Goal: Information Seeking & Learning: Learn about a topic

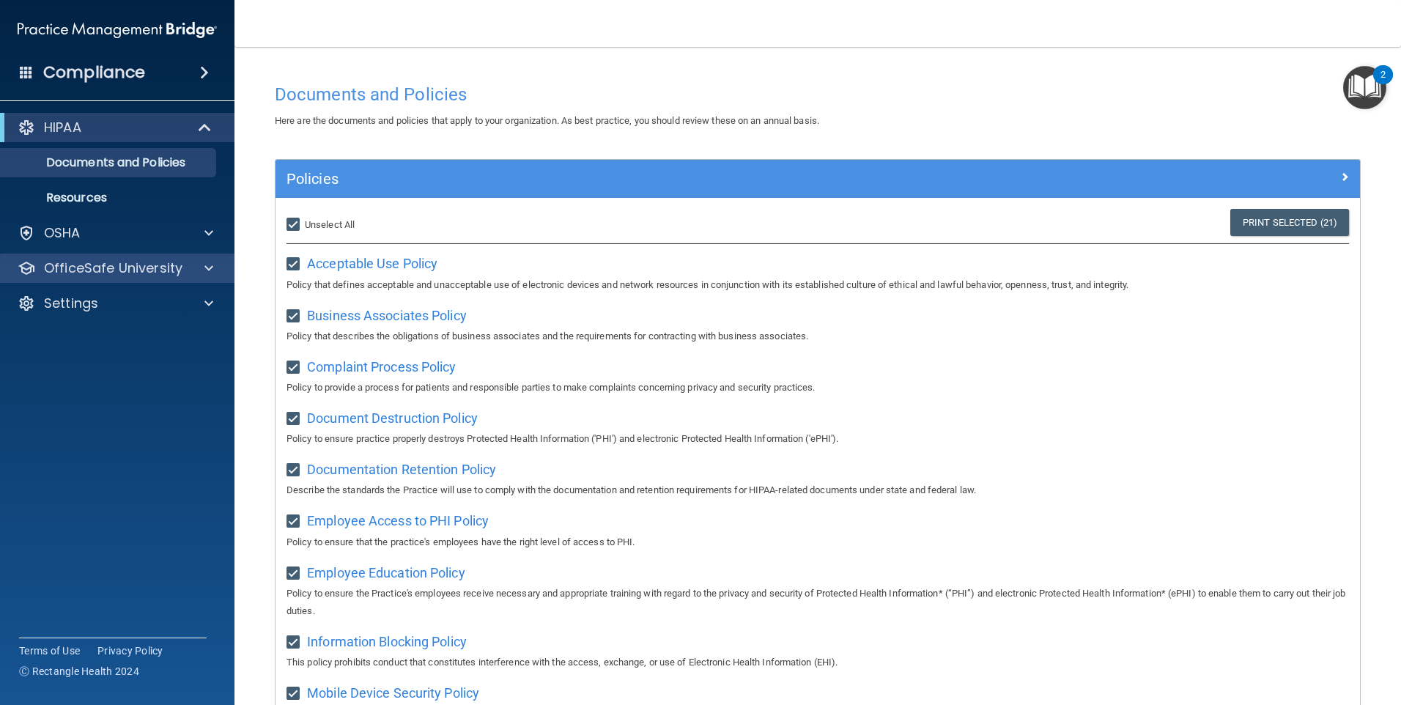
click at [127, 278] on div "OfficeSafe University" at bounding box center [117, 268] width 235 height 29
click at [207, 264] on span at bounding box center [208, 268] width 9 height 18
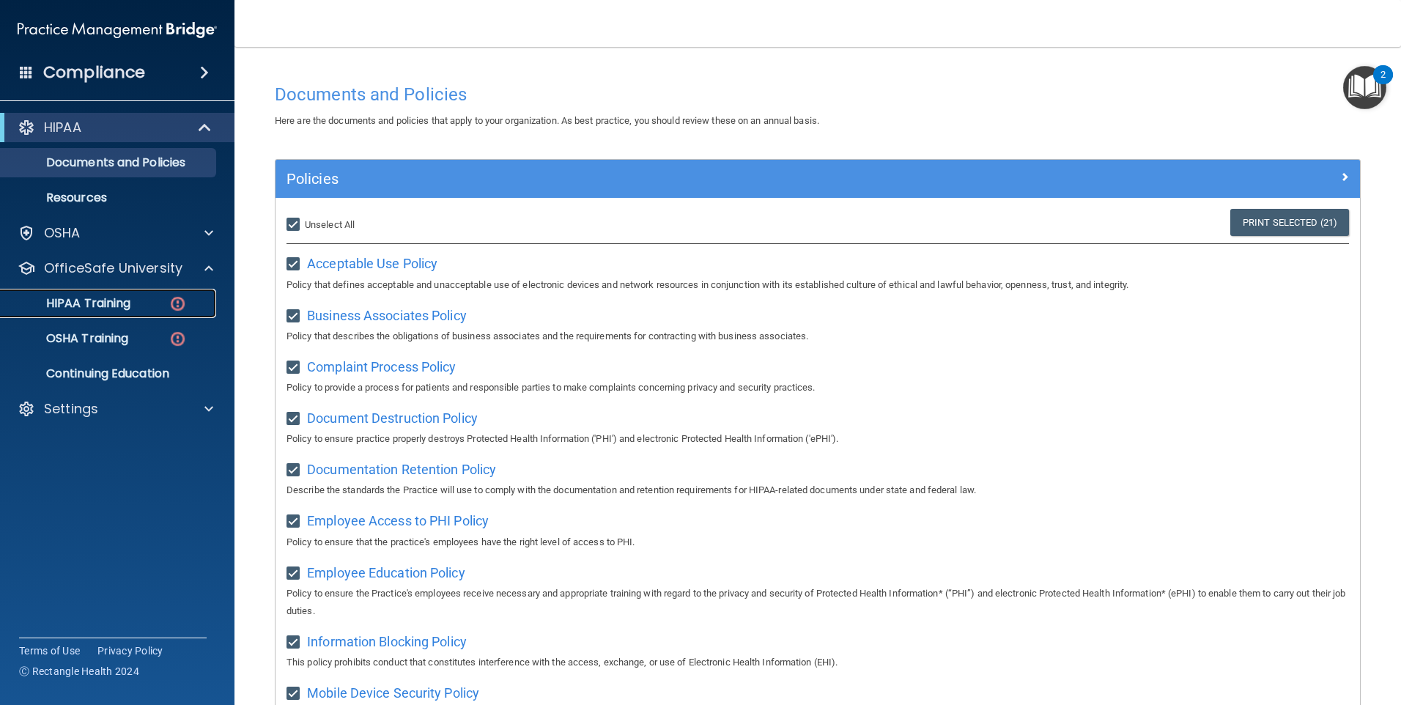
click at [177, 306] on img at bounding box center [178, 304] width 18 height 18
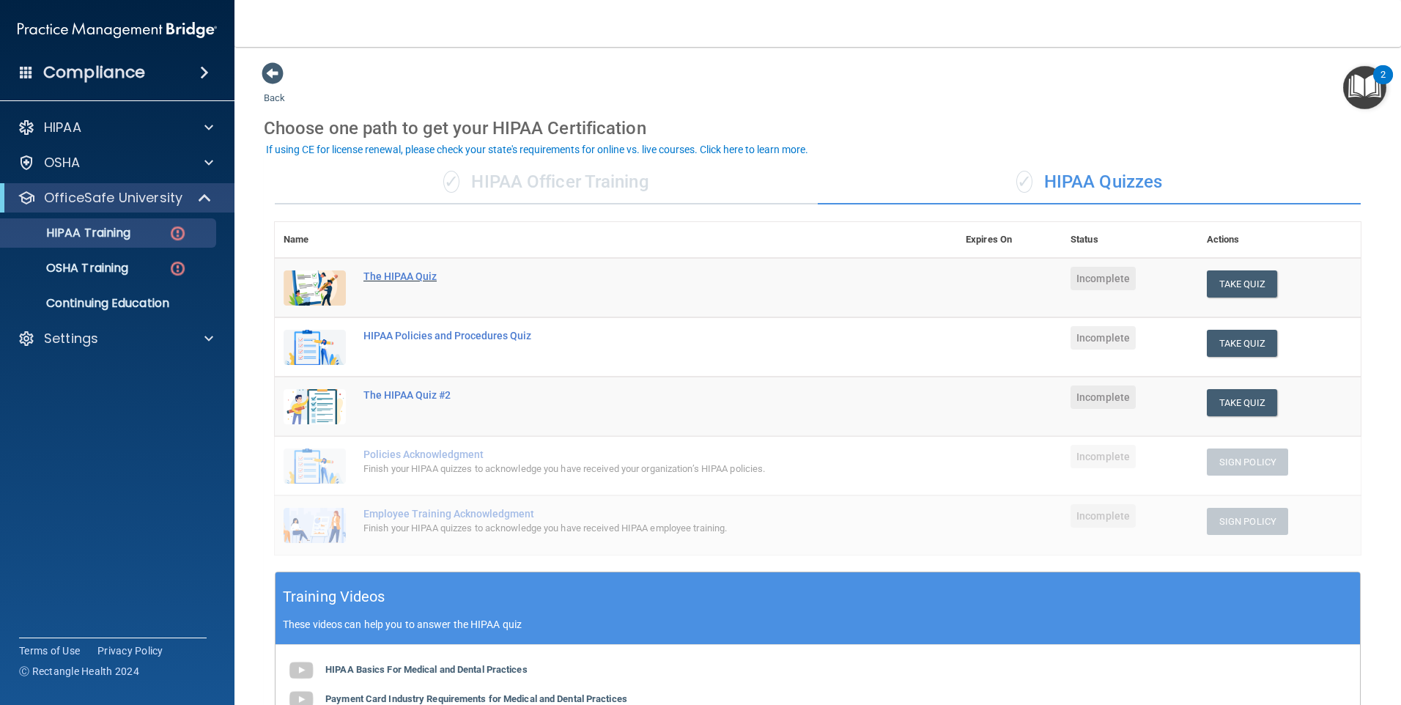
click at [386, 279] on div "The HIPAA Quiz" at bounding box center [623, 276] width 520 height 12
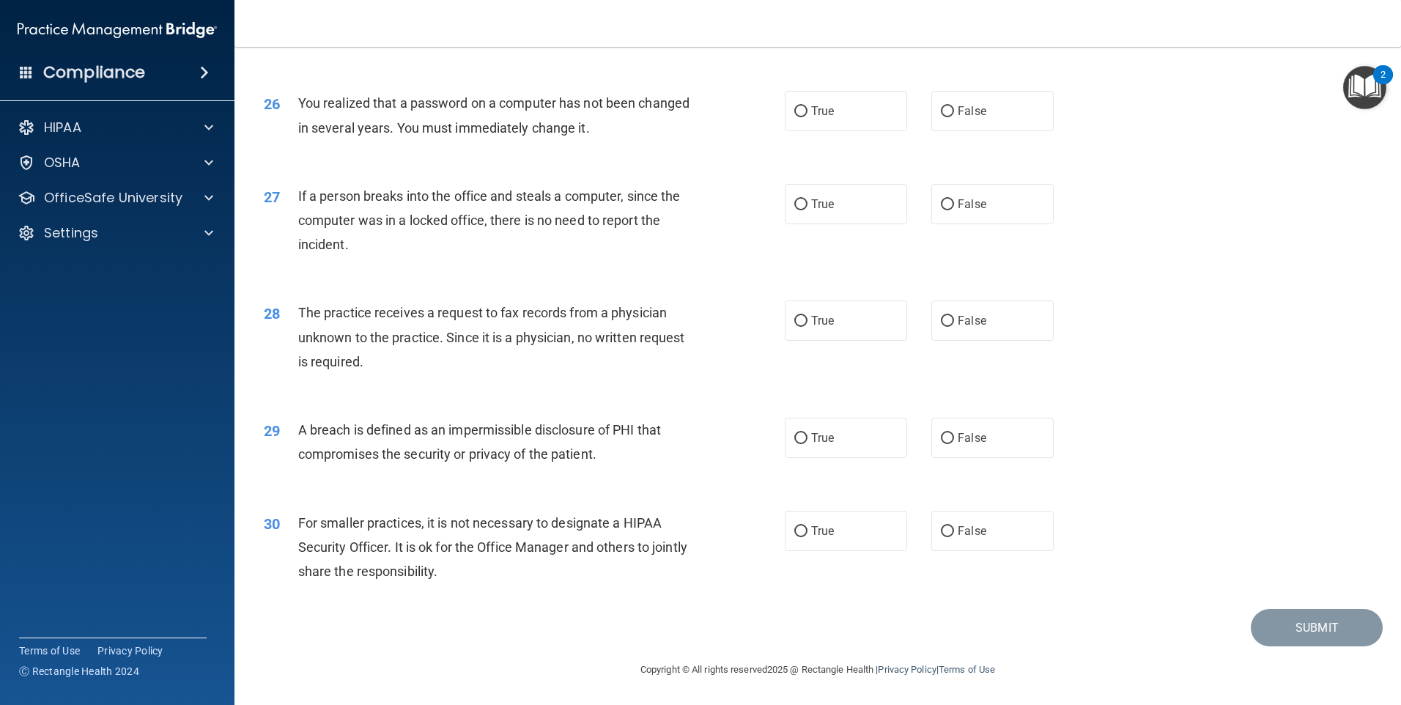
scroll to position [2788, 0]
click at [212, 123] on span at bounding box center [208, 128] width 9 height 18
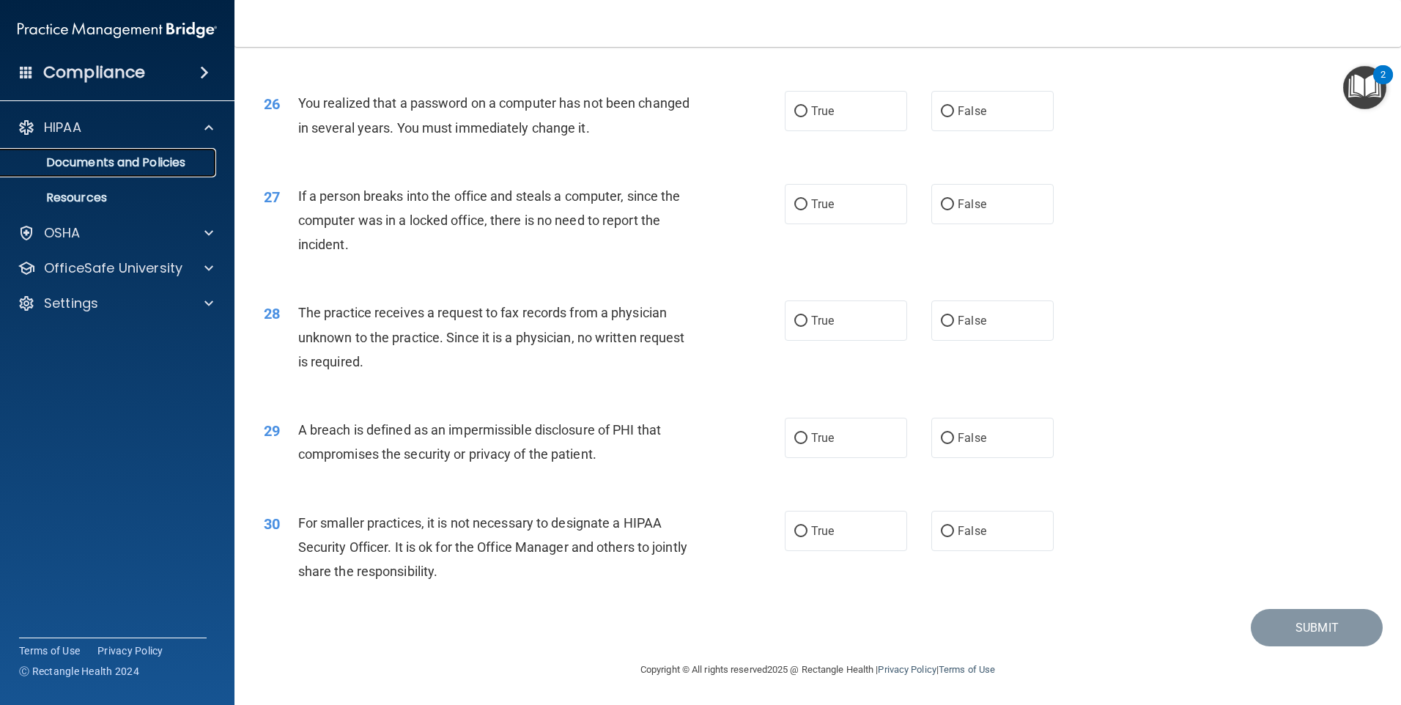
click at [173, 157] on p "Documents and Policies" at bounding box center [110, 162] width 200 height 15
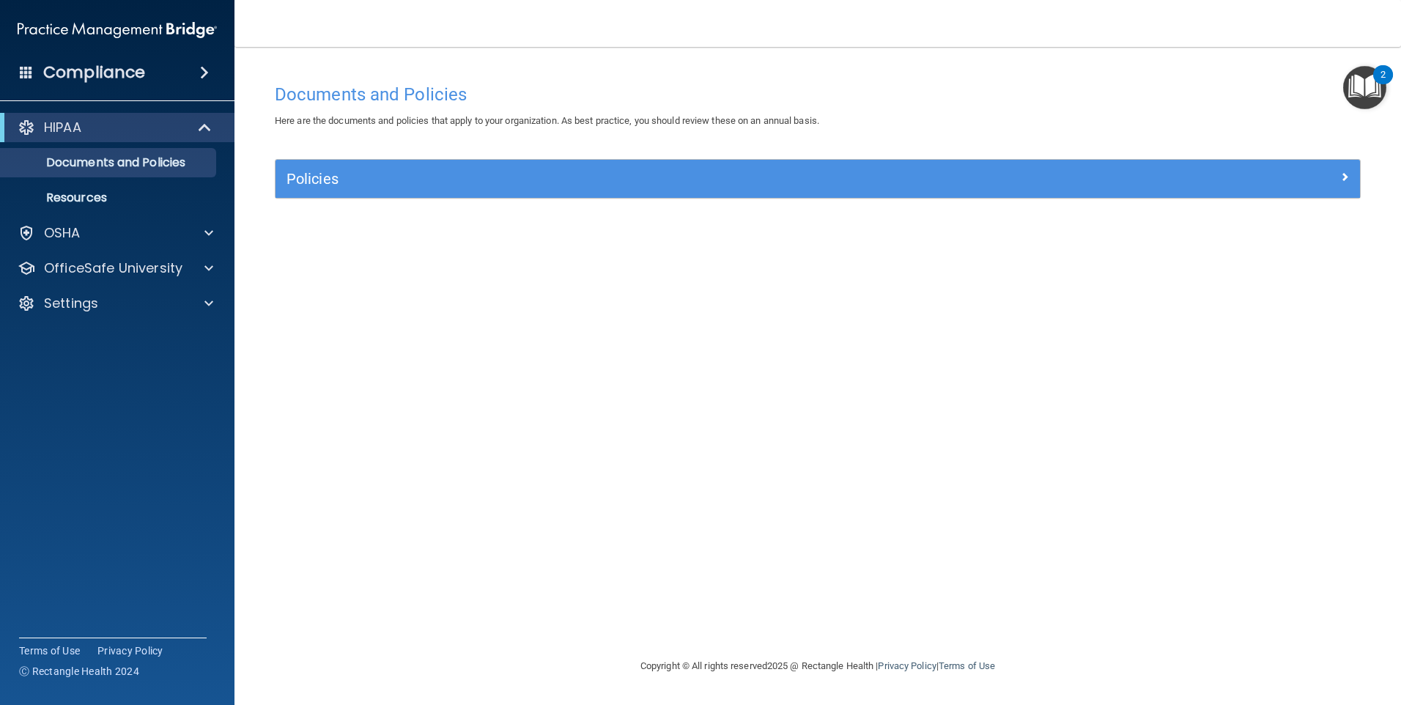
click at [301, 193] on div "Policies" at bounding box center [818, 179] width 1085 height 38
drag, startPoint x: 553, startPoint y: 149, endPoint x: 270, endPoint y: 143, distance: 282.2
click at [552, 149] on div "Documents and Policies Here are the documents and policies that apply to your o…" at bounding box center [818, 366] width 1108 height 581
click at [103, 122] on div "HIPAA" at bounding box center [97, 128] width 181 height 18
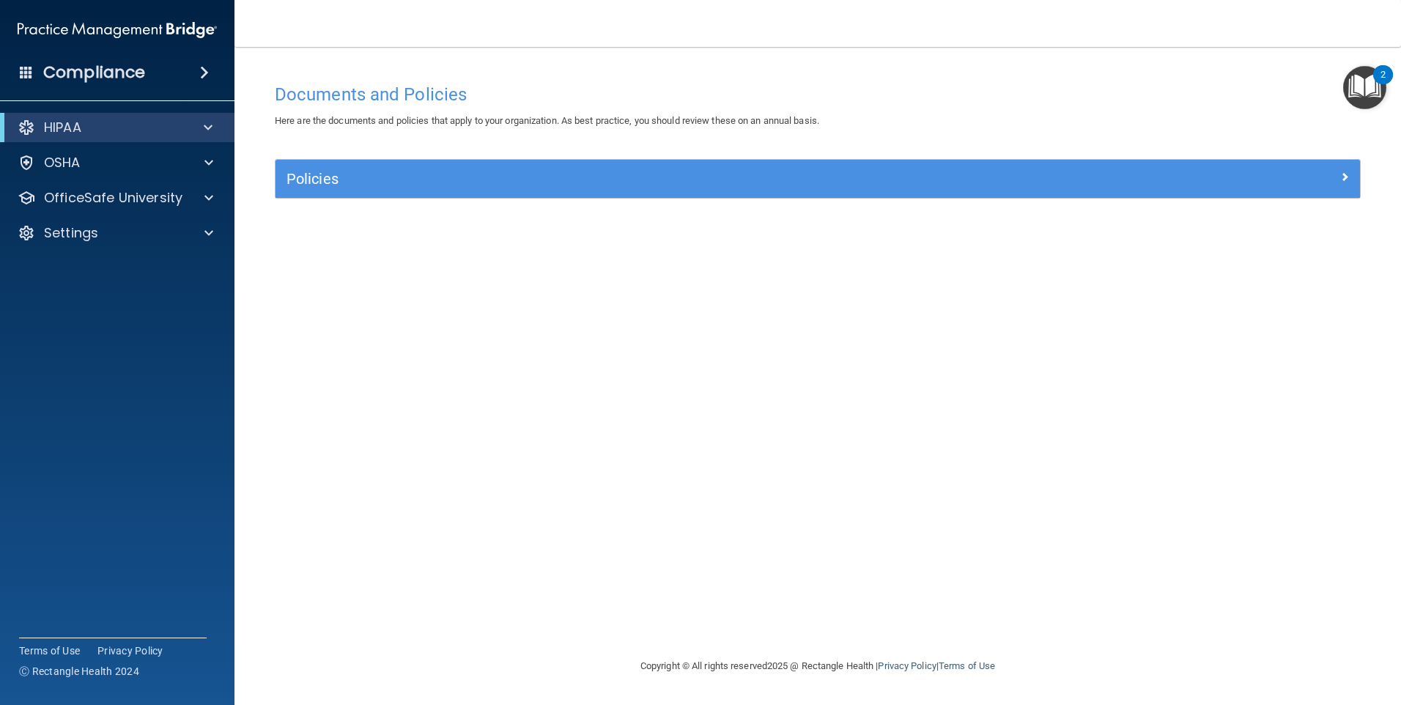
click at [174, 74] on div "Compliance" at bounding box center [117, 72] width 235 height 32
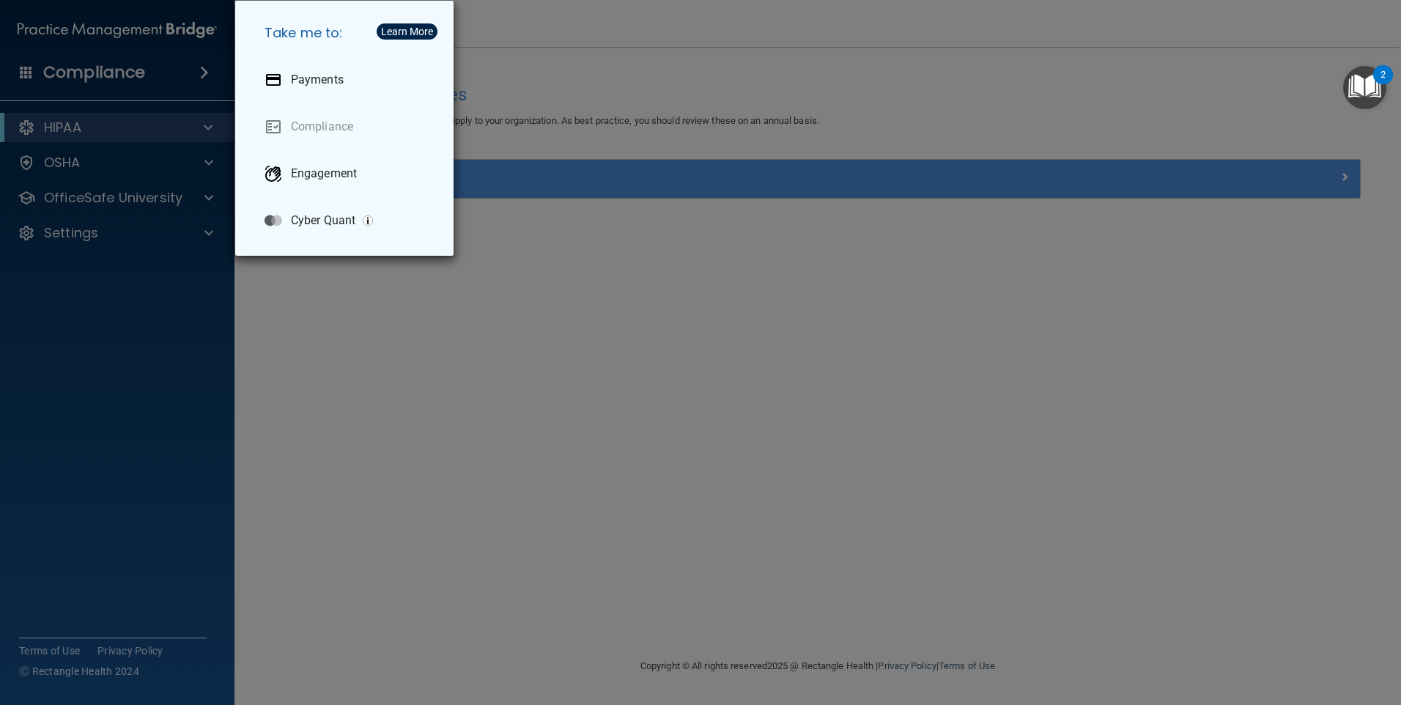
drag, startPoint x: 692, startPoint y: 365, endPoint x: 202, endPoint y: 277, distance: 497.4
click at [690, 365] on div "Take me to: Payments Compliance Engagement Cyber Quant" at bounding box center [700, 352] width 1401 height 705
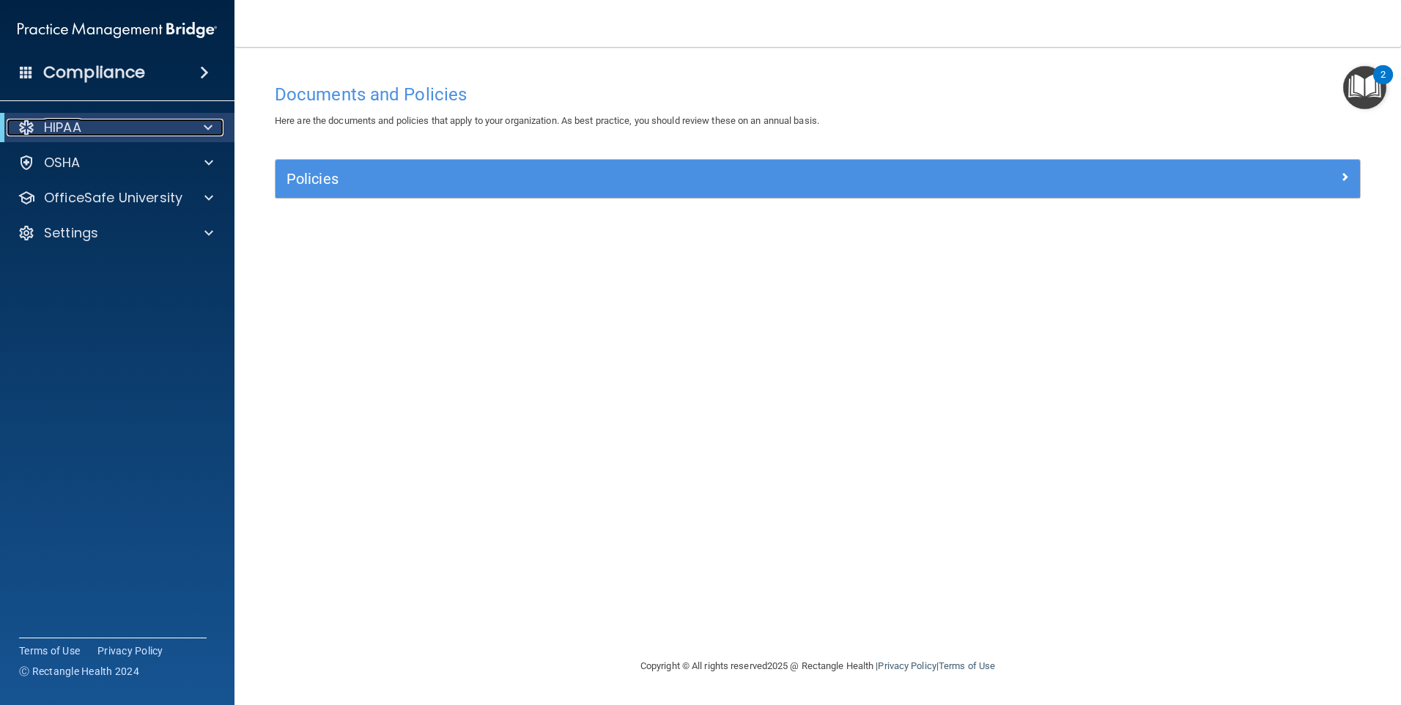
click at [212, 120] on span at bounding box center [208, 128] width 9 height 18
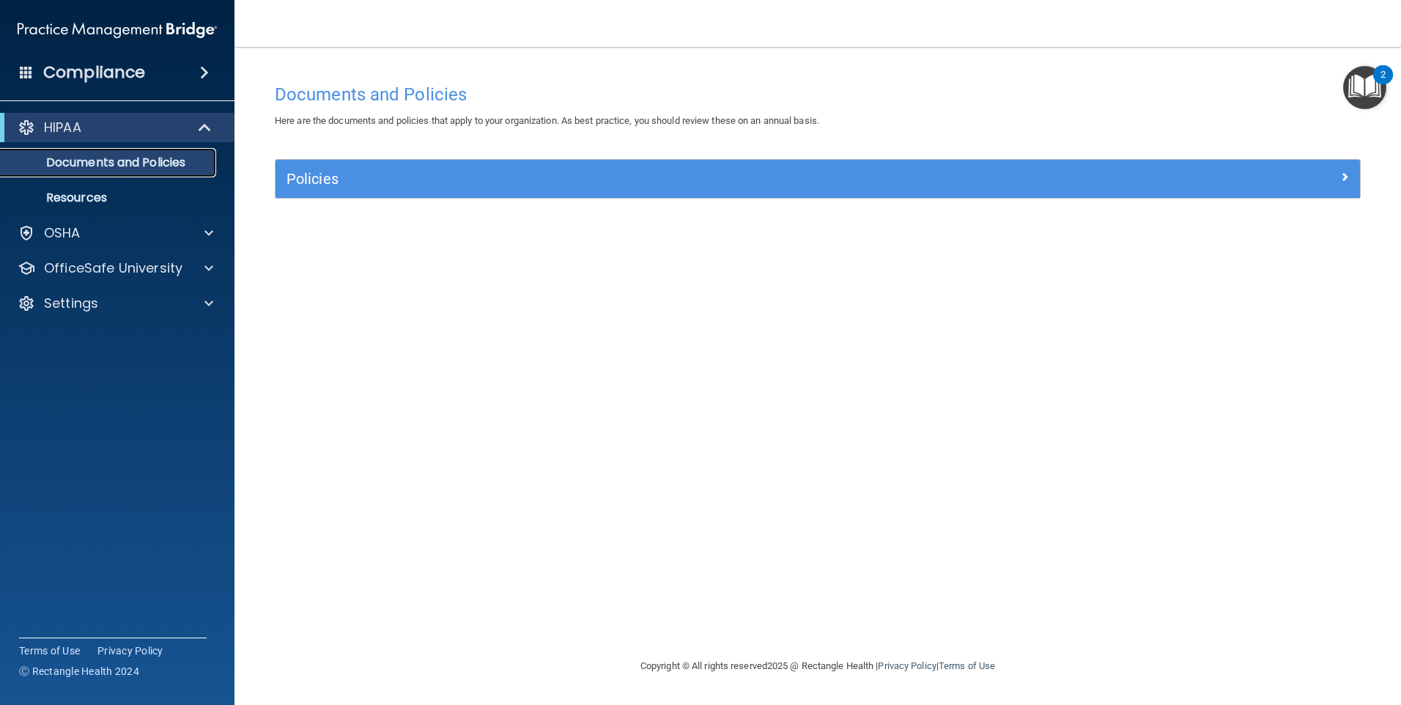
click at [93, 158] on p "Documents and Policies" at bounding box center [110, 162] width 200 height 15
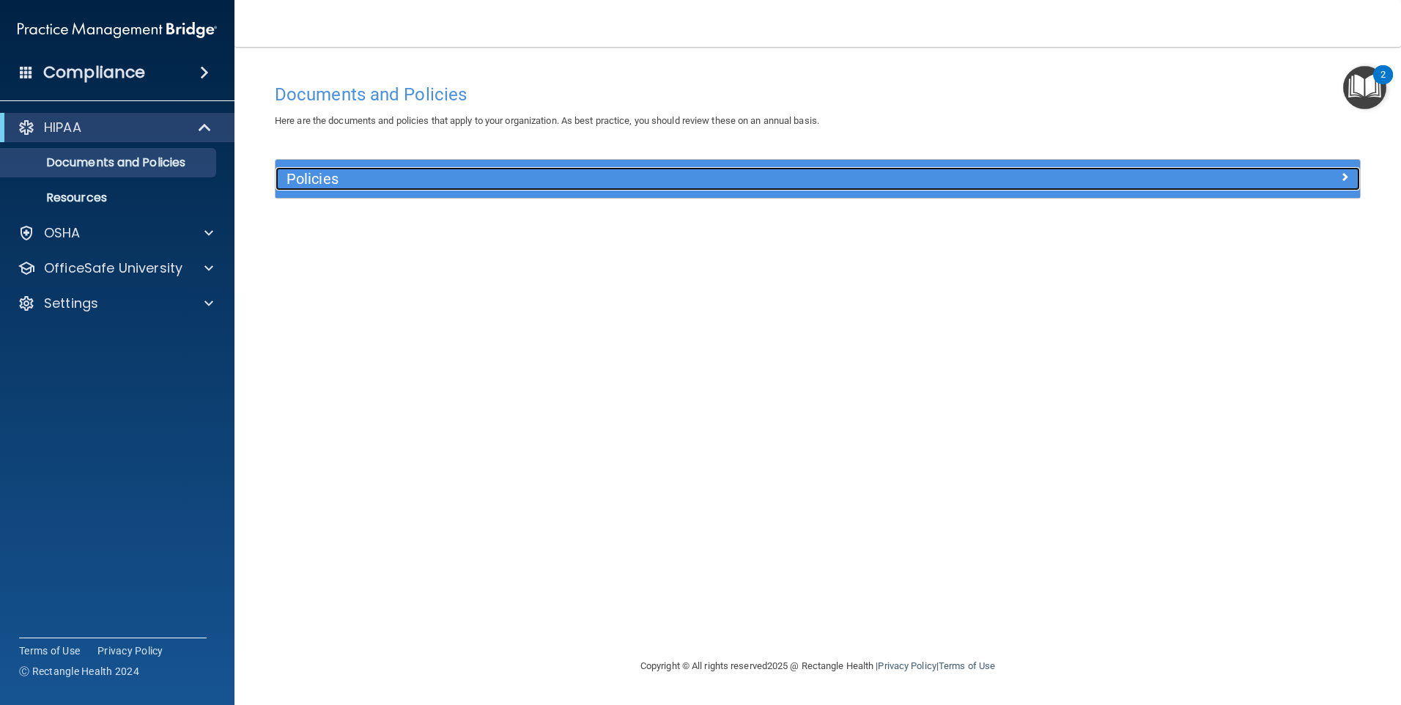
click at [323, 182] on h5 "Policies" at bounding box center [682, 179] width 791 height 16
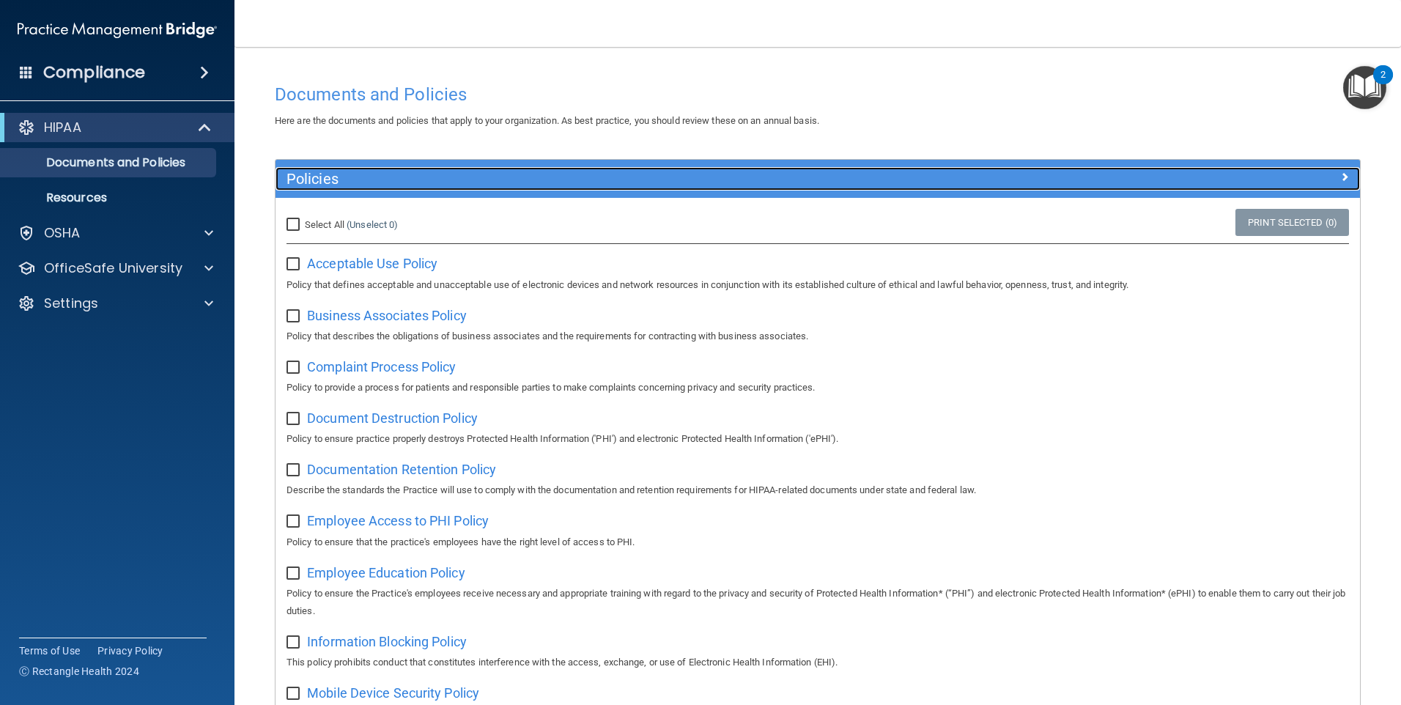
click at [323, 182] on h5 "Policies" at bounding box center [682, 179] width 791 height 16
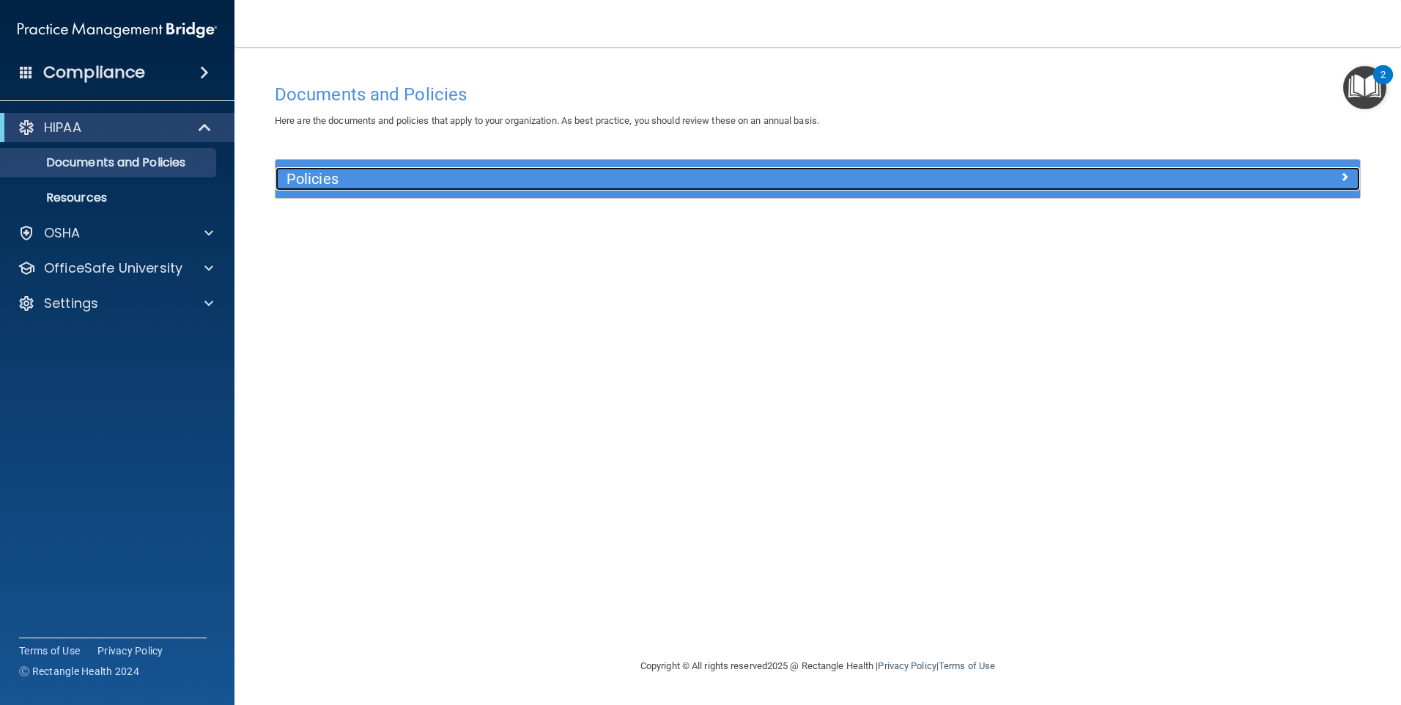
click at [309, 183] on h5 "Policies" at bounding box center [682, 179] width 791 height 16
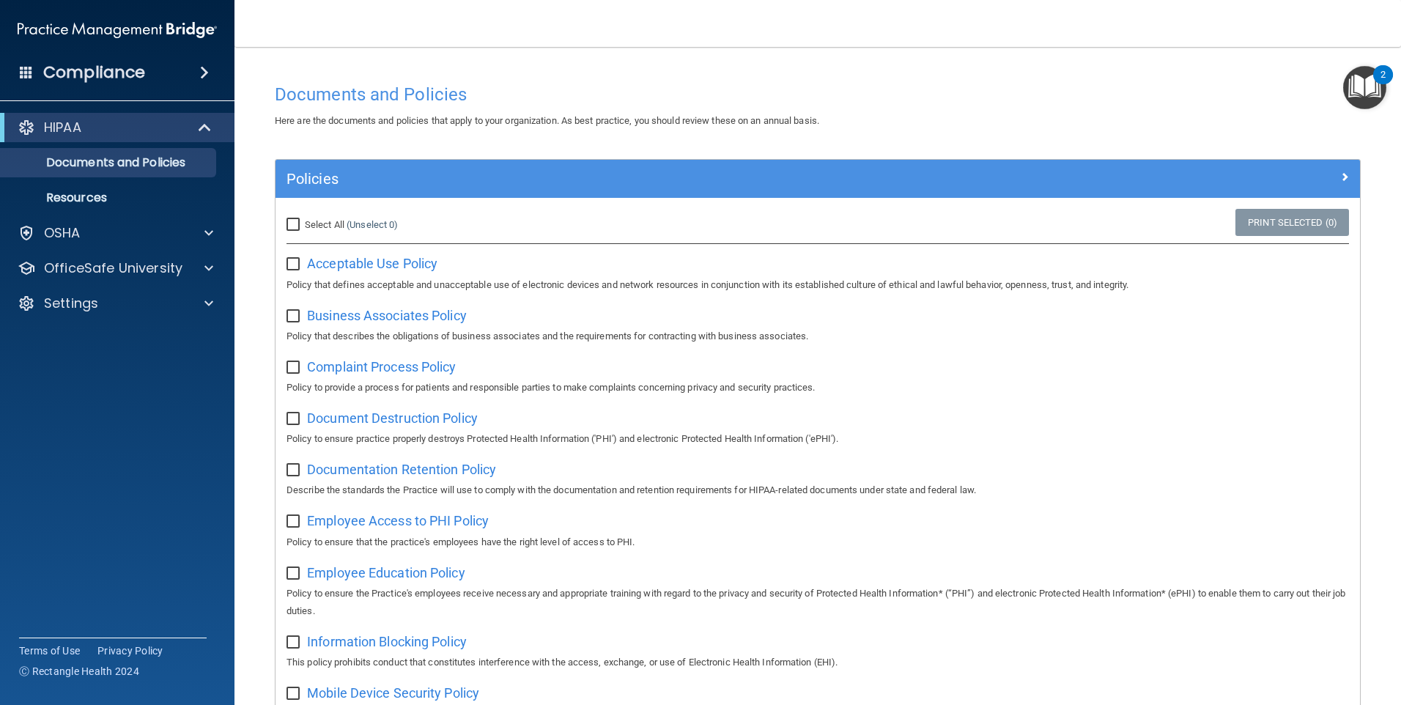
click at [290, 221] on input "Select All (Unselect 0) Unselect All" at bounding box center [295, 225] width 17 height 12
checkbox input "true"
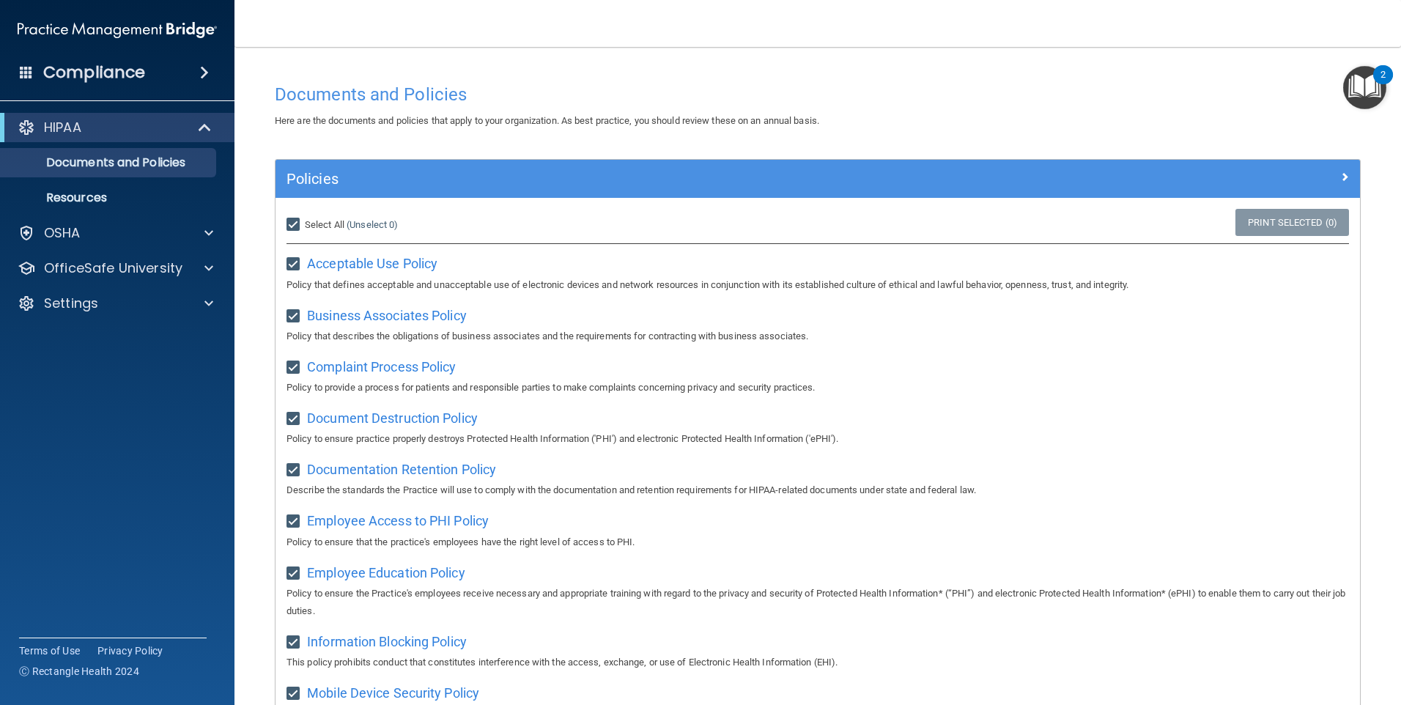
checkbox input "true"
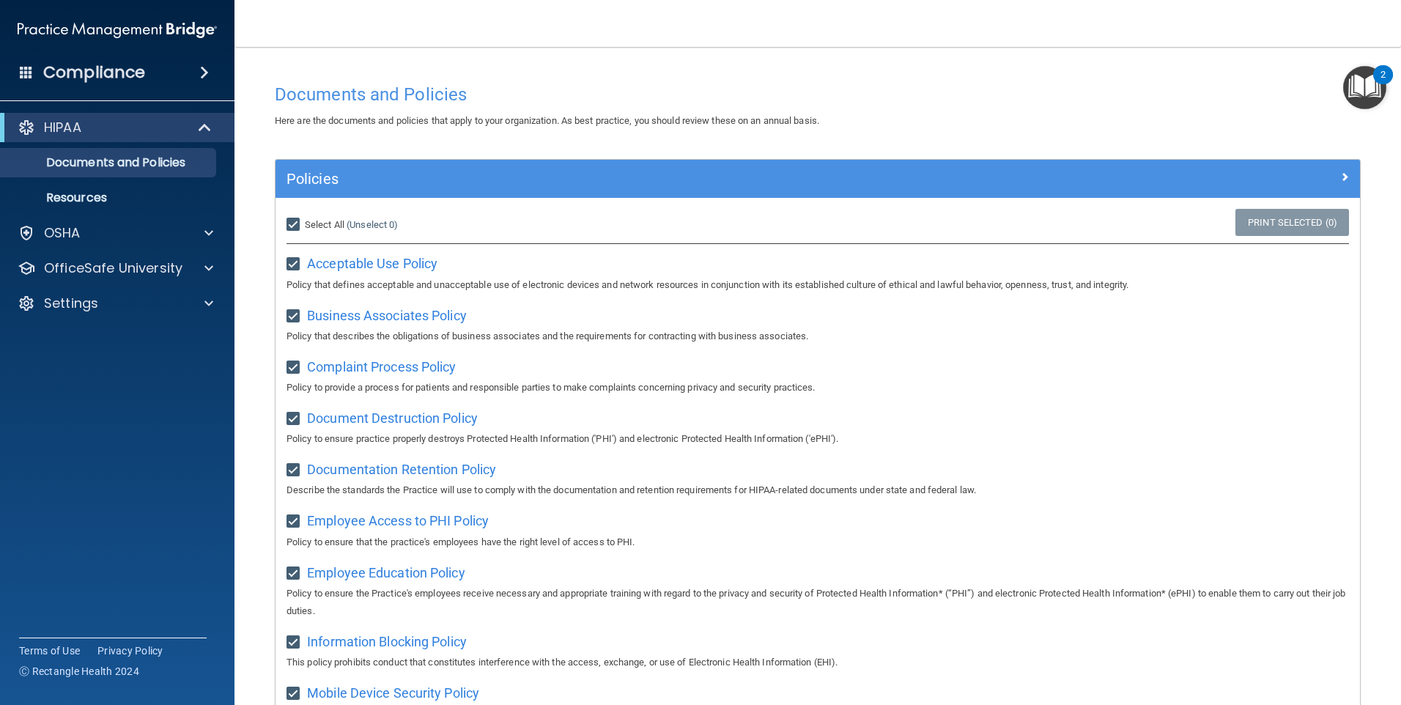
checkbox input "true"
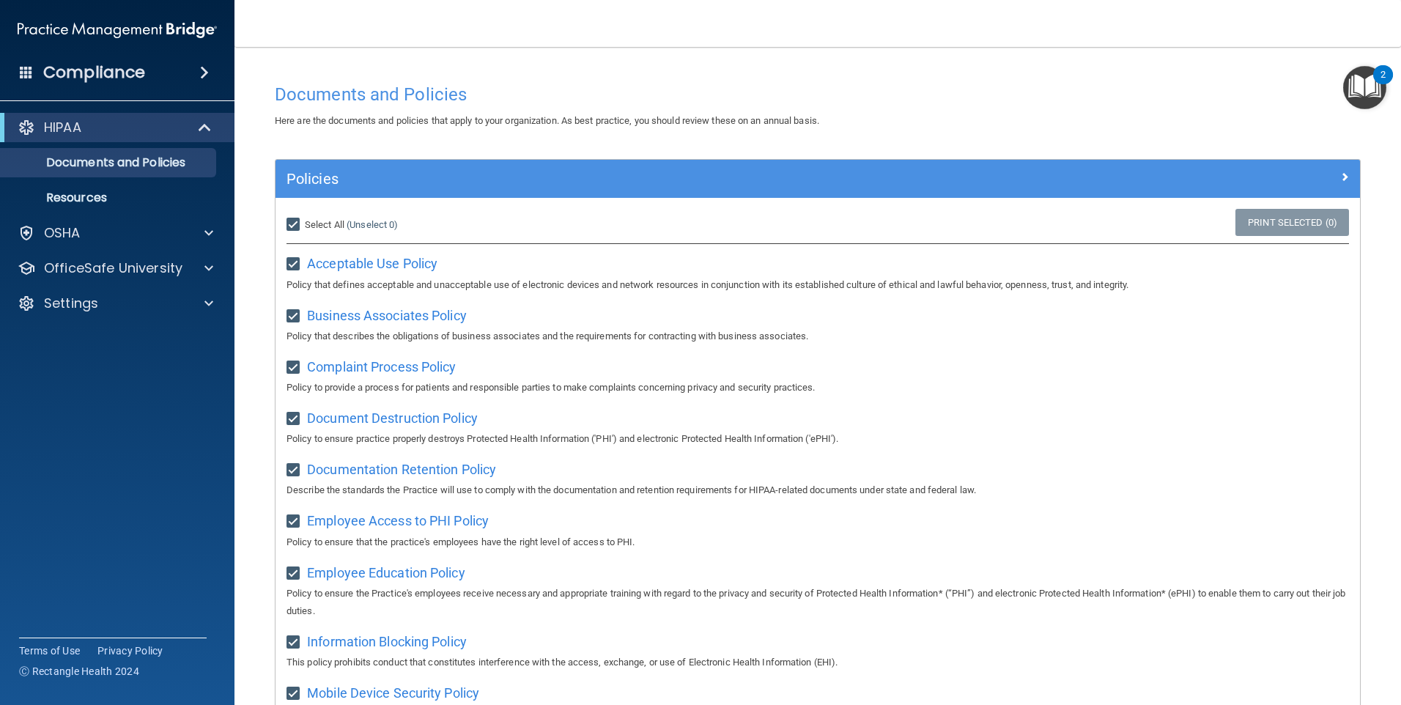
checkbox input "true"
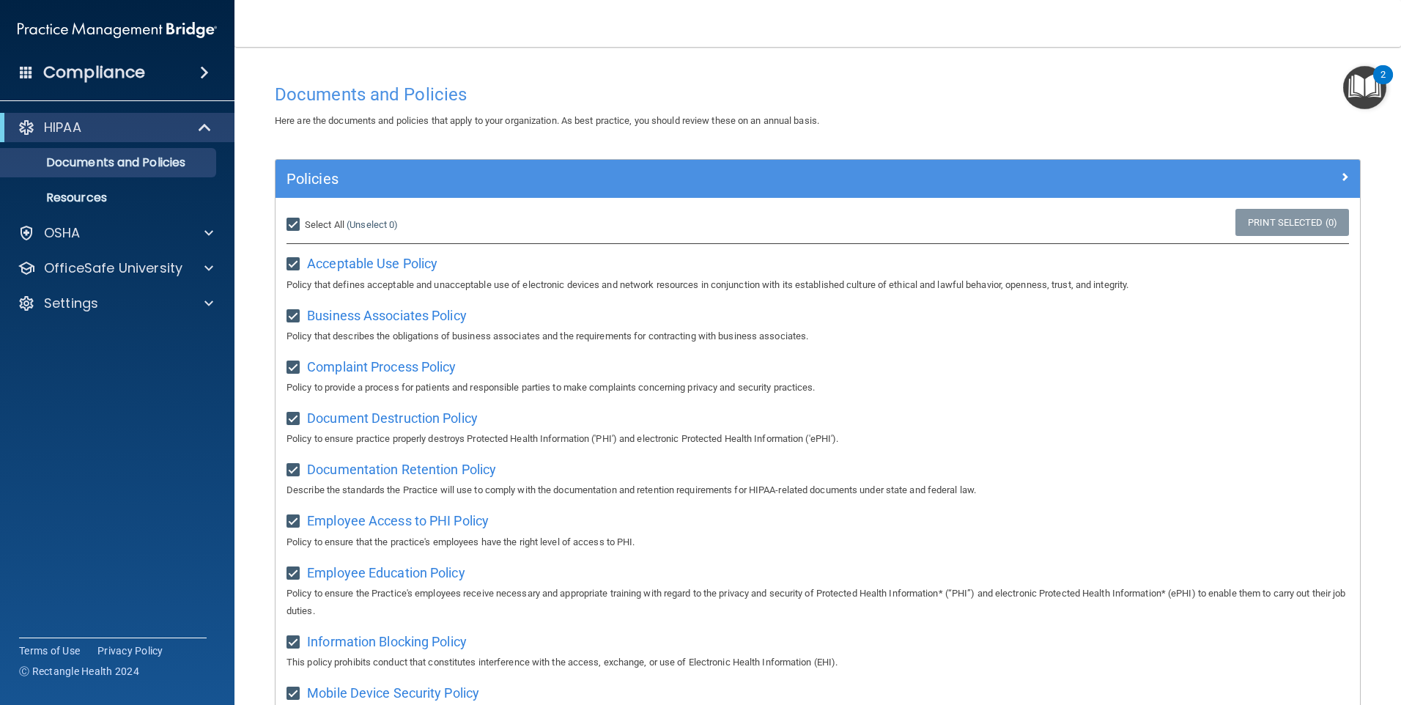
checkbox input "true"
click at [1296, 222] on link "Print Selected (21)" at bounding box center [1289, 222] width 119 height 27
